Goal: Task Accomplishment & Management: Use online tool/utility

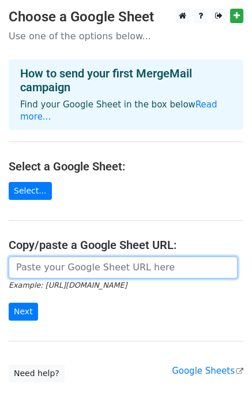
click at [81, 256] on input "url" at bounding box center [123, 267] width 229 height 22
paste input "[URL][DOMAIN_NAME]"
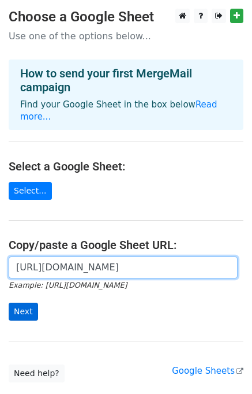
type input "[URL][DOMAIN_NAME]"
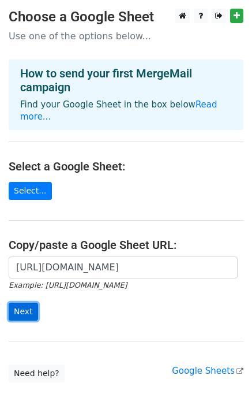
click at [21, 303] on input "Next" at bounding box center [23, 312] width 29 height 18
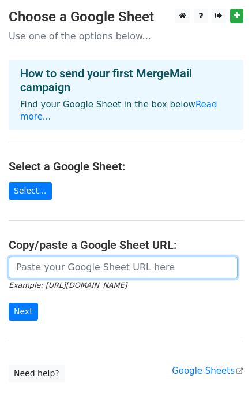
drag, startPoint x: 73, startPoint y: 258, endPoint x: 75, endPoint y: 266, distance: 8.3
click at [73, 258] on input "url" at bounding box center [123, 267] width 229 height 22
type input "https://docs.google.com/spreadsheets/d/1Tbk7WNvNRDDMF6ay0kHMS5zCd7nUpUFldFc84qP…"
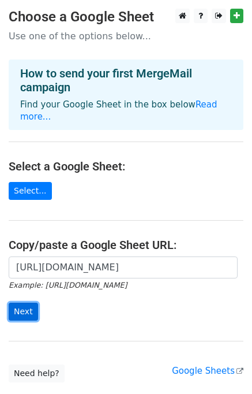
click at [27, 303] on input "Next" at bounding box center [23, 312] width 29 height 18
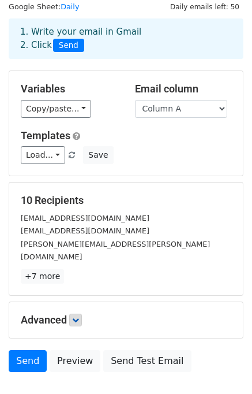
scroll to position [58, 0]
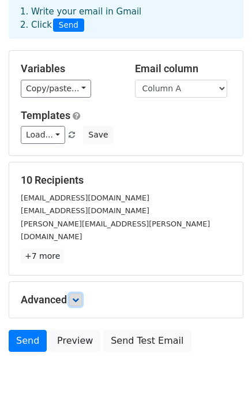
click at [78, 296] on icon at bounding box center [75, 299] width 7 height 7
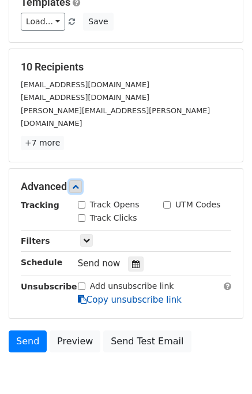
scroll to position [211, 0]
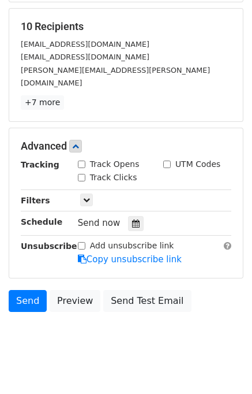
click at [82, 161] on input "Track Opens" at bounding box center [82, 165] width 8 height 8
checkbox input "true"
click at [77, 171] on div "Track Clicks" at bounding box center [111, 178] width 85 height 14
click at [79, 174] on input "Track Clicks" at bounding box center [82, 178] width 8 height 8
checkbox input "true"
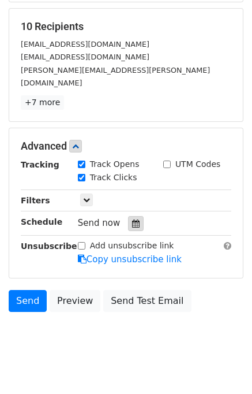
click at [132, 219] on icon at bounding box center [136, 223] width 8 height 8
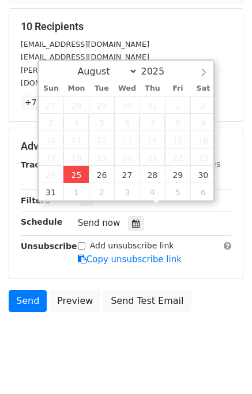
type input "2025-08-25 12:15"
type input "15"
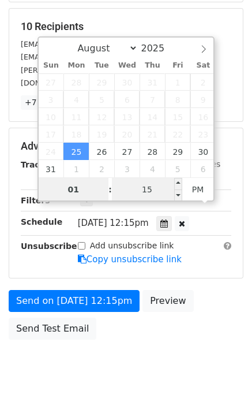
type input "01"
type input "2025-08-25 13:15"
click at [128, 193] on input "15" at bounding box center [147, 189] width 70 height 23
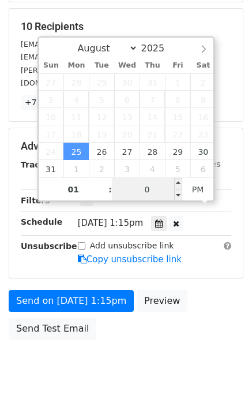
type input "00"
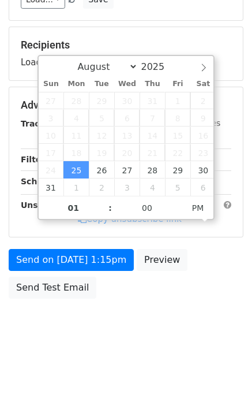
type input "2025-08-25 13:00"
click at [206, 285] on div "Send on Aug 25 at 1:15pm Preview Send Test Email" at bounding box center [126, 276] width 252 height 55
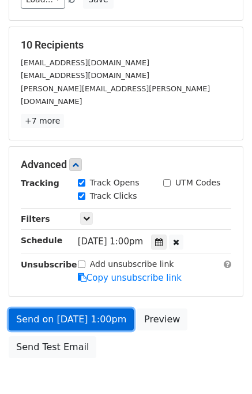
click at [76, 308] on link "Send on Aug 25 at 1:00pm" at bounding box center [71, 319] width 125 height 22
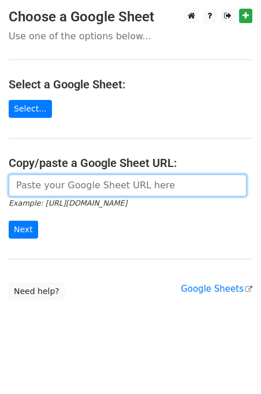
click at [72, 192] on input "url" at bounding box center [128, 185] width 238 height 22
type input "[URL][DOMAIN_NAME]"
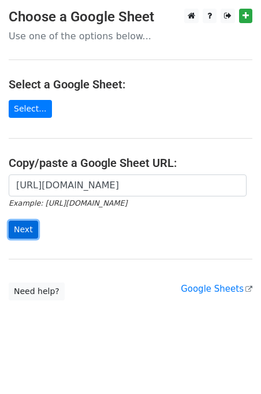
click at [23, 226] on input "Next" at bounding box center [23, 230] width 29 height 18
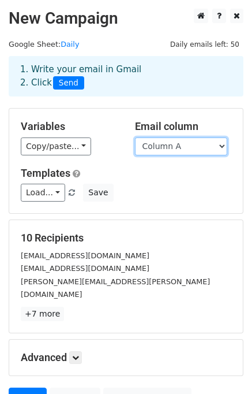
click at [185, 148] on select "Column A Column B Column C" at bounding box center [181, 146] width 92 height 18
select select "Column B"
click at [135, 137] on select "Column A Column B Column C" at bounding box center [181, 146] width 92 height 18
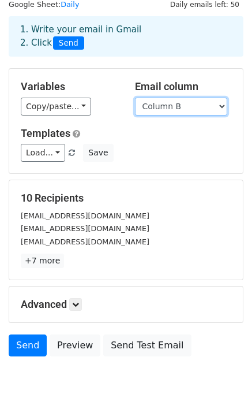
scroll to position [99, 0]
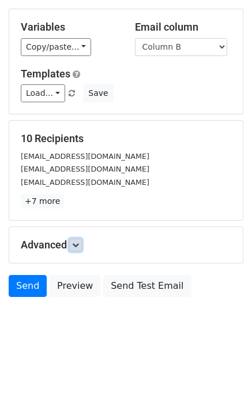
click at [79, 247] on icon at bounding box center [75, 244] width 7 height 7
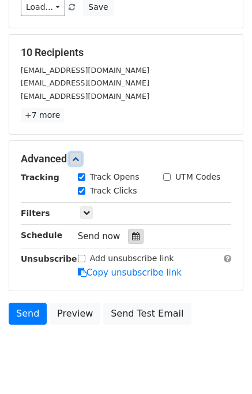
scroll to position [188, 0]
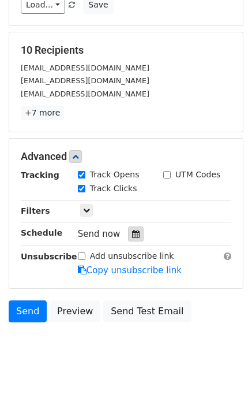
click at [132, 230] on icon at bounding box center [136, 234] width 8 height 8
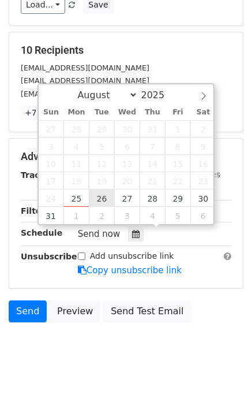
type input "2025-08-26 12:00"
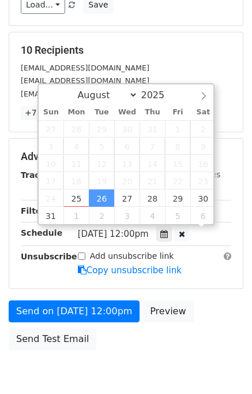
scroll to position [0, 0]
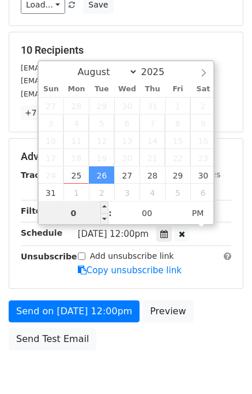
type input "02"
type input "2025-08-26 14:00"
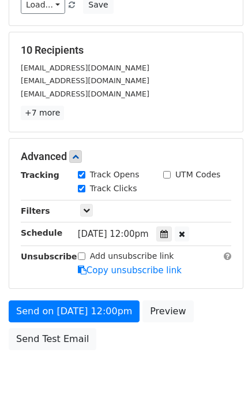
click at [215, 320] on div "Send on Aug 26 at 12:00pm Preview Send Test Email" at bounding box center [126, 327] width 252 height 55
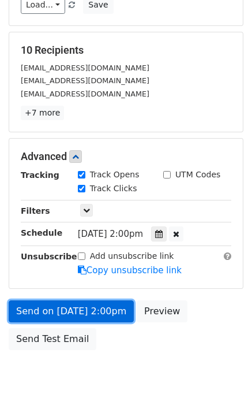
click at [62, 307] on link "Send on Aug 26 at 2:00pm" at bounding box center [71, 311] width 125 height 22
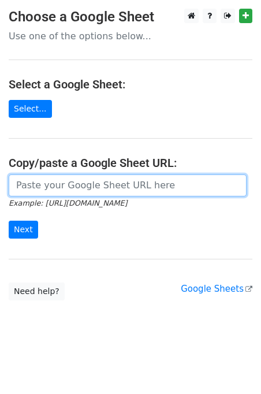
click at [62, 190] on input "url" at bounding box center [128, 185] width 238 height 22
type input "https://docs.google.com/spreadsheets/d/1Tbk7WNvNRDDMF6ay0kHMS5zCd7nUpUFldFc84qP…"
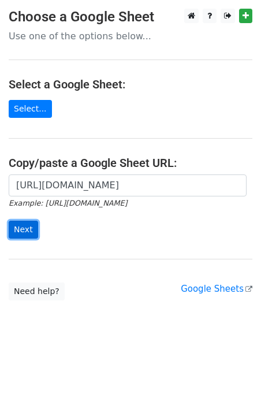
click at [25, 227] on input "Next" at bounding box center [23, 230] width 29 height 18
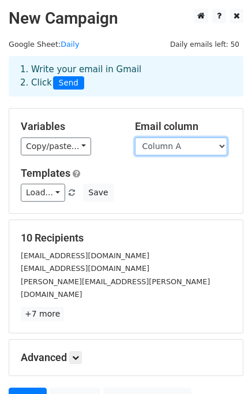
click at [180, 145] on select "Column A Column B Column C" at bounding box center [181, 146] width 92 height 18
select select "Column C"
click at [135, 137] on select "Column A Column B Column C" at bounding box center [181, 146] width 92 height 18
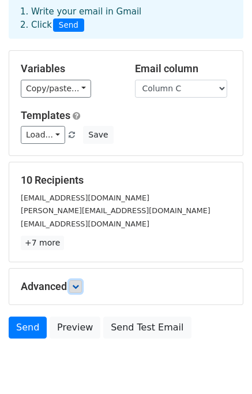
click at [82, 283] on link at bounding box center [75, 286] width 13 height 13
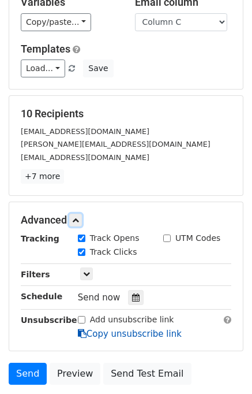
scroll to position [178, 0]
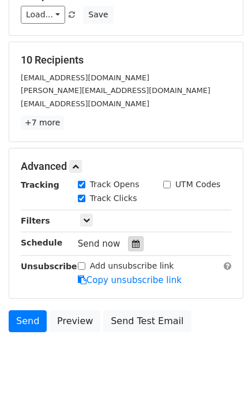
click at [132, 240] on icon at bounding box center [136, 244] width 8 height 8
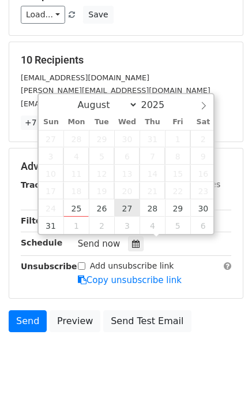
type input "2025-08-27 12:00"
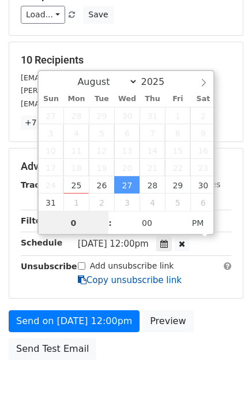
type input "03"
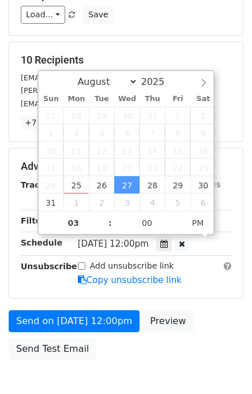
type input "2025-08-27 15:00"
click at [210, 310] on div "Send on Aug 27 at 12:00pm Preview Send Test Email" at bounding box center [126, 337] width 252 height 55
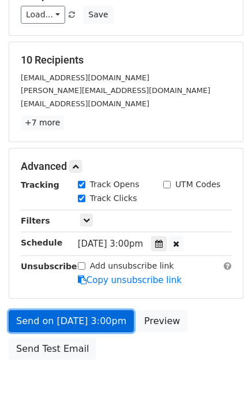
click at [89, 318] on link "Send on Aug 27 at 3:00pm" at bounding box center [71, 321] width 125 height 22
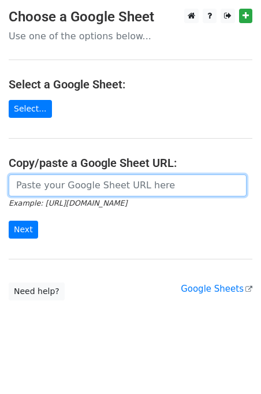
drag, startPoint x: 62, startPoint y: 186, endPoint x: 68, endPoint y: 195, distance: 10.4
click at [62, 186] on input "url" at bounding box center [128, 185] width 238 height 22
type input "https://docs.google.com/spreadsheets/d/1Tbk7WNvNRDDMF6ay0kHMS5zCd7nUpUFldFc84qP…"
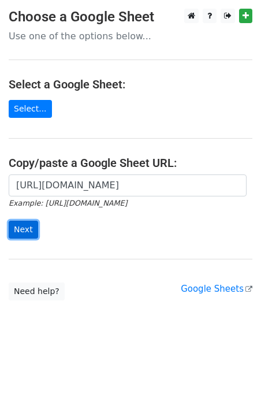
click at [27, 231] on input "Next" at bounding box center [23, 230] width 29 height 18
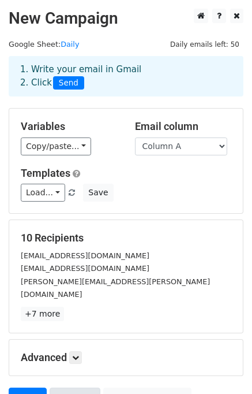
scroll to position [99, 0]
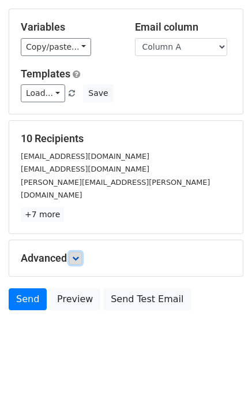
click at [82, 252] on link at bounding box center [75, 258] width 13 height 13
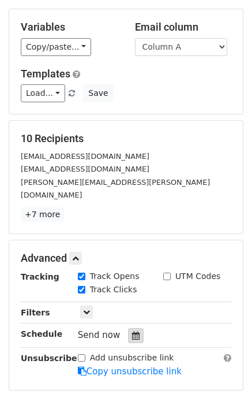
click at [132, 331] on icon at bounding box center [136, 335] width 8 height 8
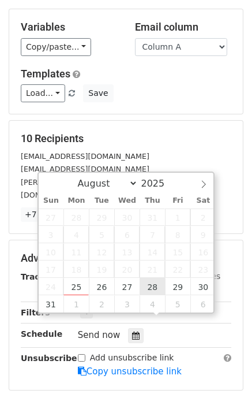
type input "[DATE] 12:00"
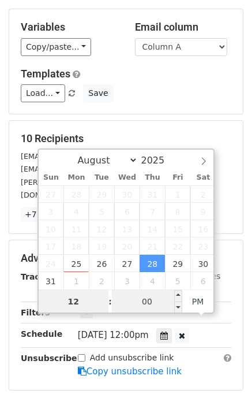
scroll to position [0, 0]
type input "04"
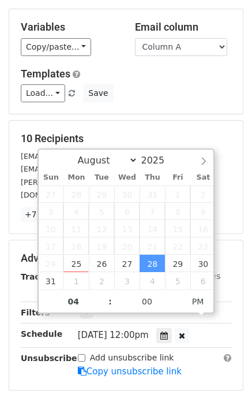
type input "2025-08-28 16:00"
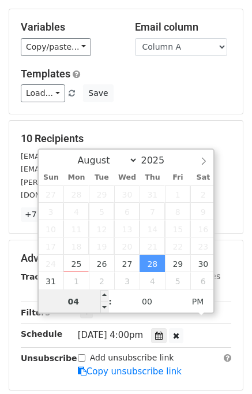
click at [82, 303] on input "04" at bounding box center [74, 301] width 70 height 23
click at [82, 301] on input "04" at bounding box center [74, 301] width 70 height 23
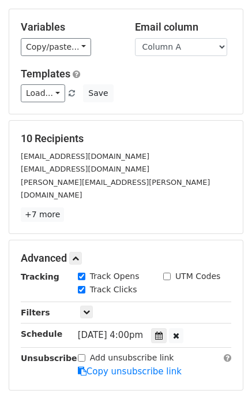
click at [185, 373] on div "Advanced Tracking Track Opens UTM Codes Track Clicks Filters Only include sprea…" at bounding box center [126, 315] width 234 height 150
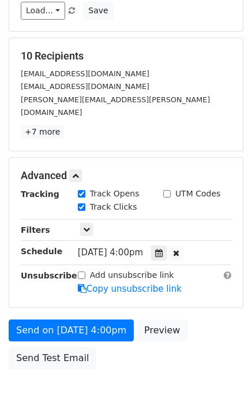
scroll to position [239, 0]
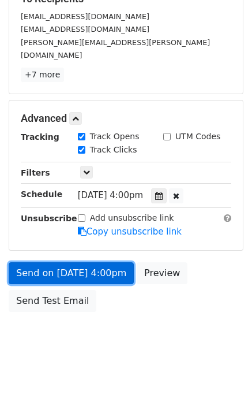
click at [55, 262] on link "Send on Aug 28 at 4:00pm" at bounding box center [71, 273] width 125 height 22
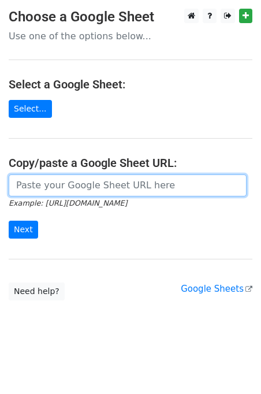
click at [76, 190] on input "url" at bounding box center [128, 185] width 238 height 22
type input "[URL][DOMAIN_NAME]"
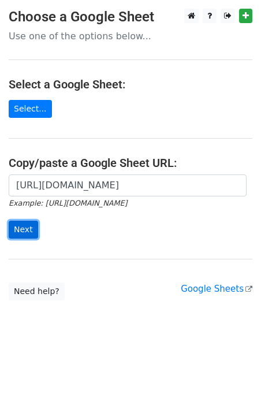
click at [23, 229] on input "Next" at bounding box center [23, 230] width 29 height 18
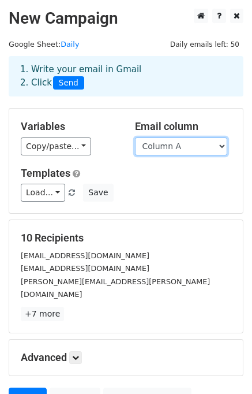
click at [178, 150] on select "Column A Column B Column C" at bounding box center [181, 146] width 92 height 18
select select "Column B"
click at [135, 137] on select "Column A Column B Column C" at bounding box center [181, 146] width 92 height 18
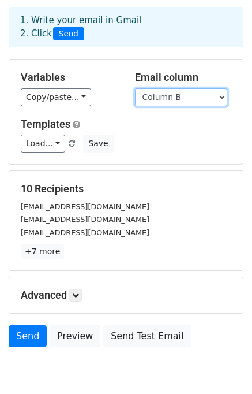
scroll to position [99, 0]
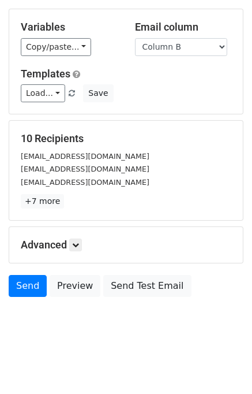
click at [85, 243] on h5 "Advanced" at bounding box center [126, 244] width 211 height 13
click at [79, 242] on icon at bounding box center [75, 244] width 7 height 7
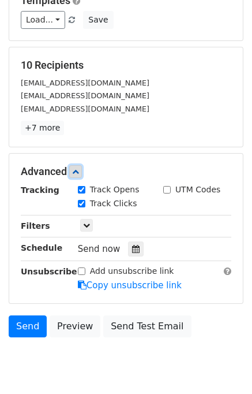
scroll to position [211, 0]
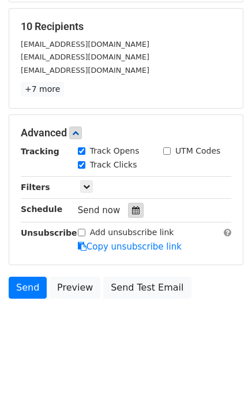
click at [132, 208] on icon at bounding box center [136, 210] width 8 height 8
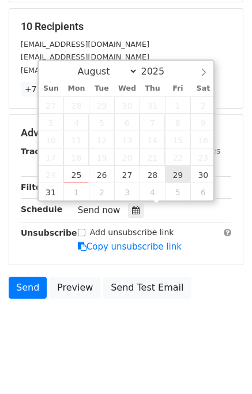
type input "2025-08-29 12:00"
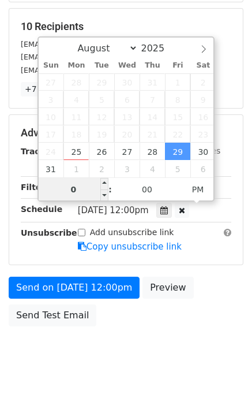
type input "05"
type input "2025-08-29 17:00"
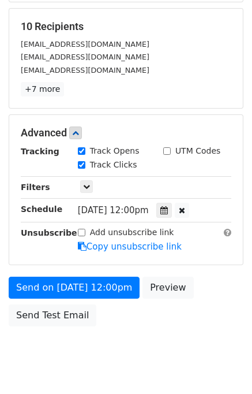
click at [209, 304] on div "Send on Aug 29 at 12:00pm Preview Send Test Email" at bounding box center [126, 304] width 252 height 55
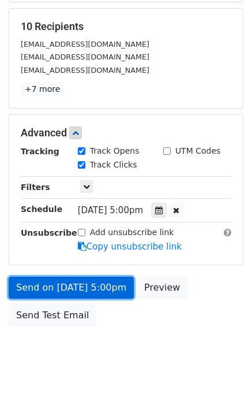
click at [83, 285] on link "Send on Aug 29 at 5:00pm" at bounding box center [71, 288] width 125 height 22
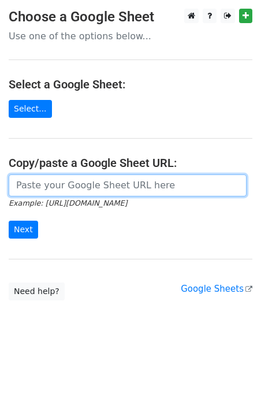
click at [77, 182] on input "url" at bounding box center [128, 185] width 238 height 22
type input "[URL][DOMAIN_NAME]"
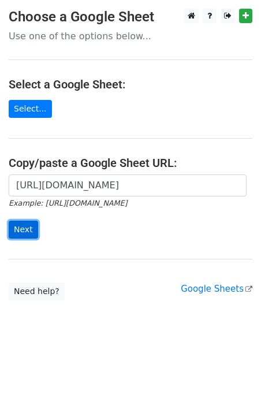
click at [18, 234] on input "Next" at bounding box center [23, 230] width 29 height 18
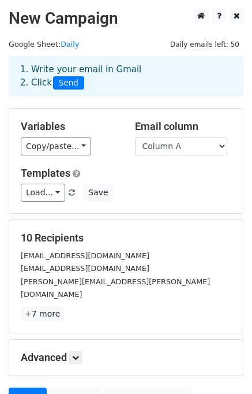
drag, startPoint x: 167, startPoint y: 148, endPoint x: 170, endPoint y: 154, distance: 6.5
click at [169, 150] on select "Column A Column B Column C" at bounding box center [181, 146] width 92 height 18
click at [182, 144] on select "Column A Column B Column C" at bounding box center [181, 146] width 92 height 18
select select "Column C"
click at [135, 137] on select "Column A Column B Column C" at bounding box center [181, 146] width 92 height 18
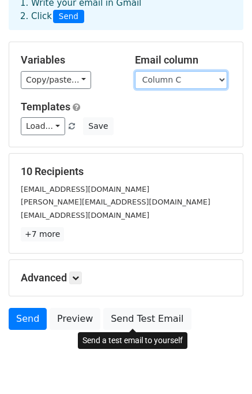
scroll to position [99, 0]
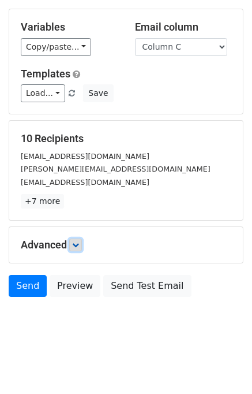
click at [79, 245] on icon at bounding box center [75, 244] width 7 height 7
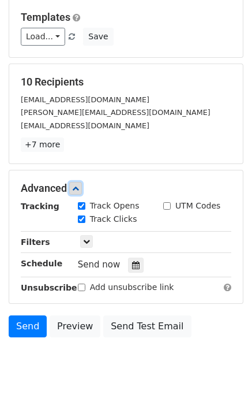
scroll to position [199, 0]
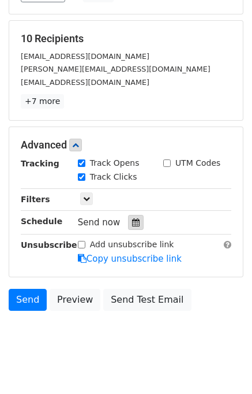
click at [136, 218] on div at bounding box center [136, 222] width 16 height 15
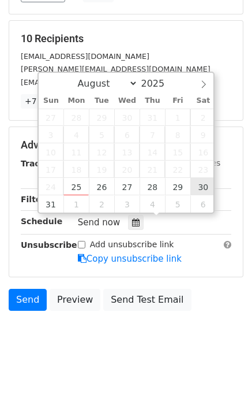
type input "[DATE] 12:00"
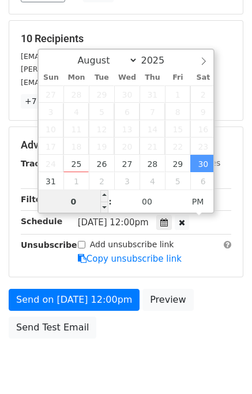
type input "06"
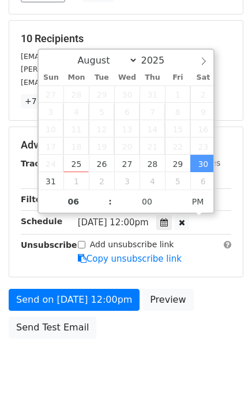
type input "[DATE] 18:00"
click at [226, 311] on div "Send on [DATE] 12:00pm Preview Send Test Email" at bounding box center [126, 316] width 252 height 55
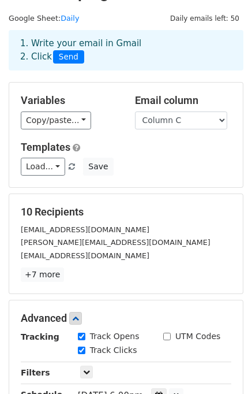
scroll to position [239, 0]
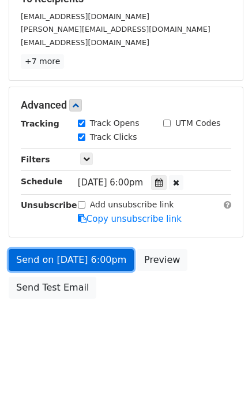
click at [69, 259] on link "Send on [DATE] 6:00pm" at bounding box center [71, 260] width 125 height 22
